Goal: Task Accomplishment & Management: Manage account settings

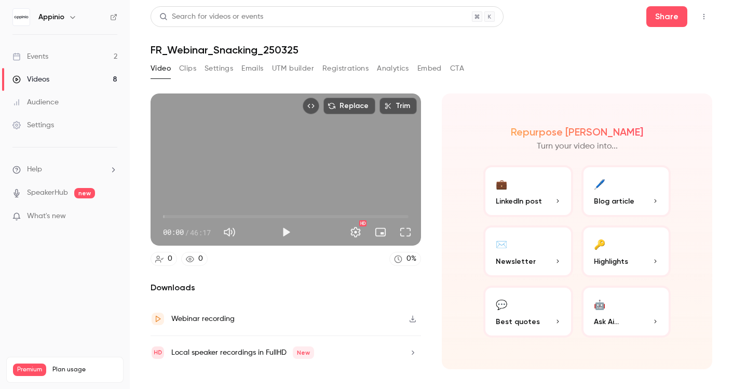
click at [47, 49] on link "Events 2" at bounding box center [65, 56] width 130 height 23
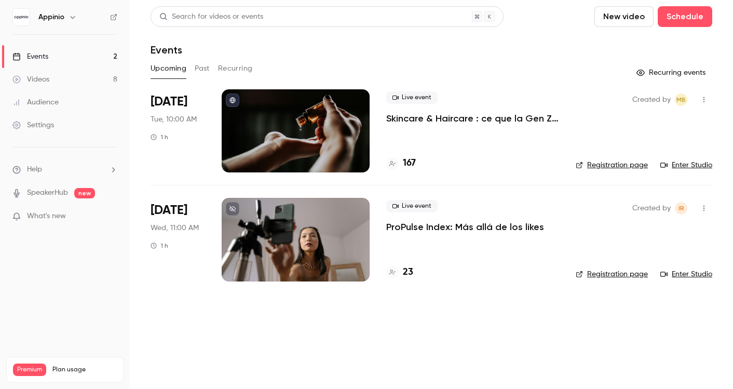
click at [465, 119] on p "Skincare & Haircare : ce que la Gen Z attend vraiment des marques" at bounding box center [472, 118] width 173 height 12
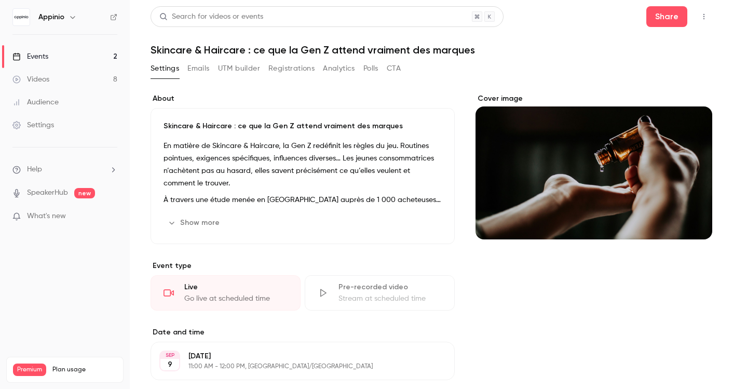
click at [294, 70] on button "Registrations" at bounding box center [291, 68] width 46 height 17
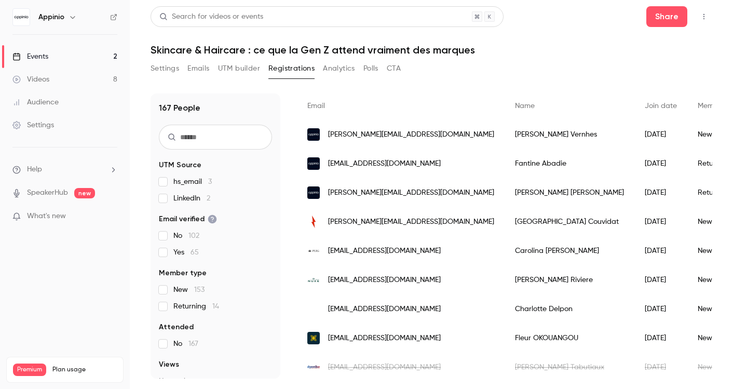
scroll to position [74, 0]
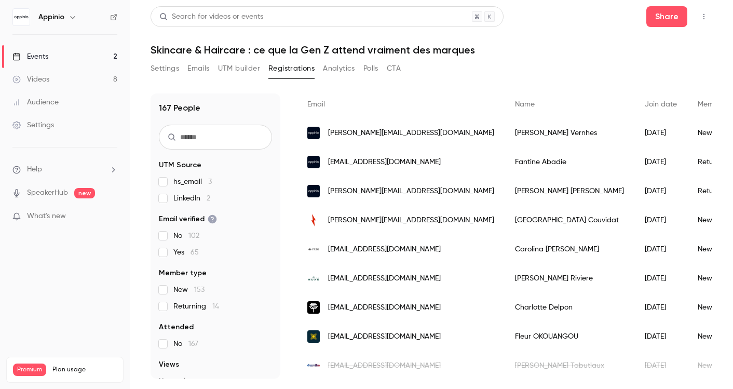
click at [290, 68] on button "Registrations" at bounding box center [291, 68] width 46 height 17
click at [286, 68] on button "Registrations" at bounding box center [291, 68] width 46 height 17
click at [103, 60] on link "Events 2" at bounding box center [65, 56] width 130 height 23
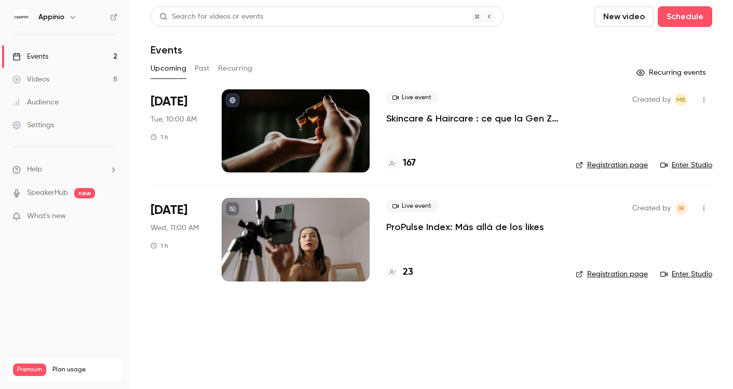
click at [496, 118] on p "Skincare & Haircare : ce que la Gen Z attend vraiment des marques" at bounding box center [472, 118] width 173 height 12
